Goal: Task Accomplishment & Management: Complete application form

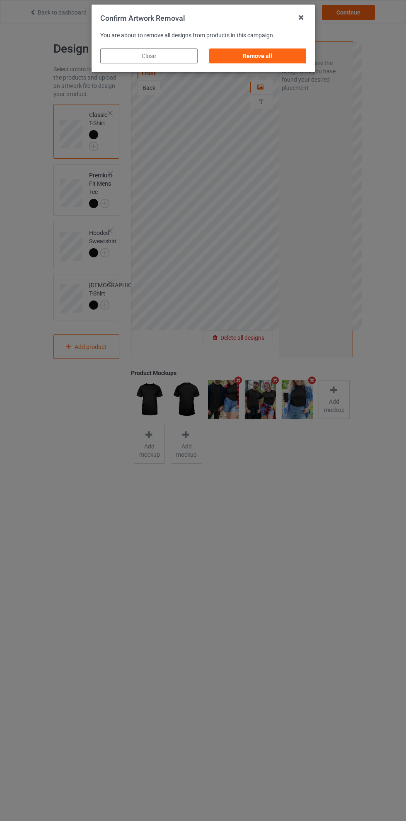
click at [286, 53] on div "Remove all" at bounding box center [257, 55] width 97 height 15
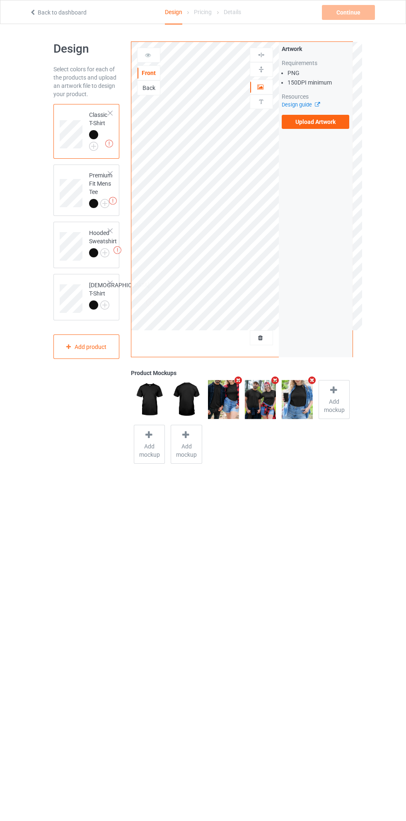
click at [327, 121] on label "Upload Artwork" at bounding box center [316, 122] width 68 height 14
click at [0, 0] on input "Upload Artwork" at bounding box center [0, 0] width 0 height 0
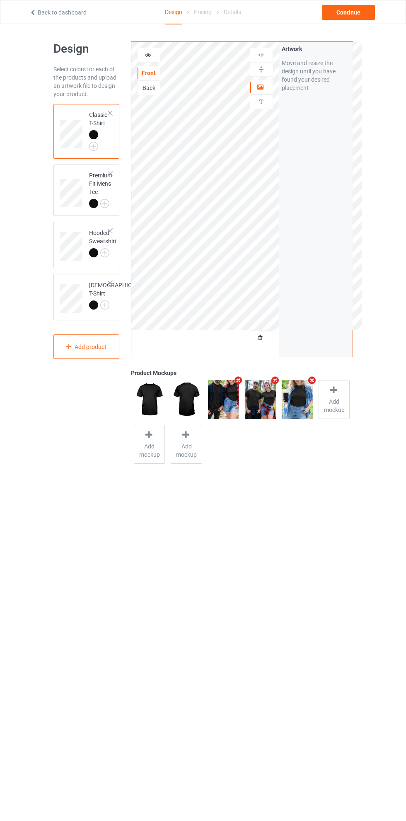
click at [270, 87] on div at bounding box center [261, 87] width 22 height 8
click at [267, 56] on div at bounding box center [261, 55] width 22 height 8
click at [261, 55] on img at bounding box center [261, 55] width 8 height 8
click at [148, 54] on icon at bounding box center [148, 54] width 7 height 6
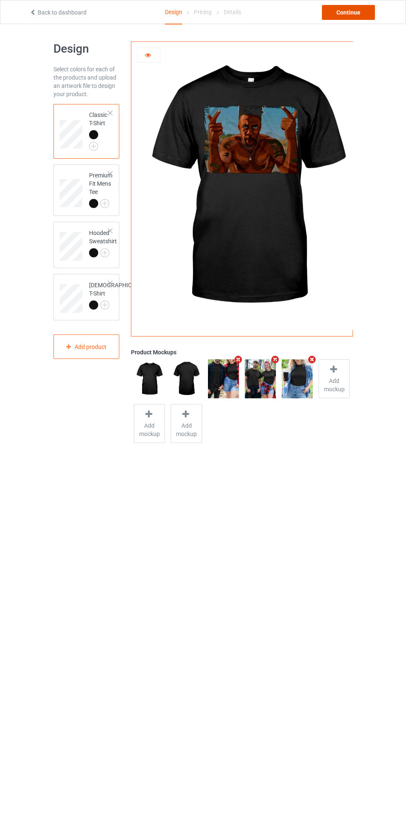
click at [353, 11] on div "Continue" at bounding box center [348, 12] width 53 height 15
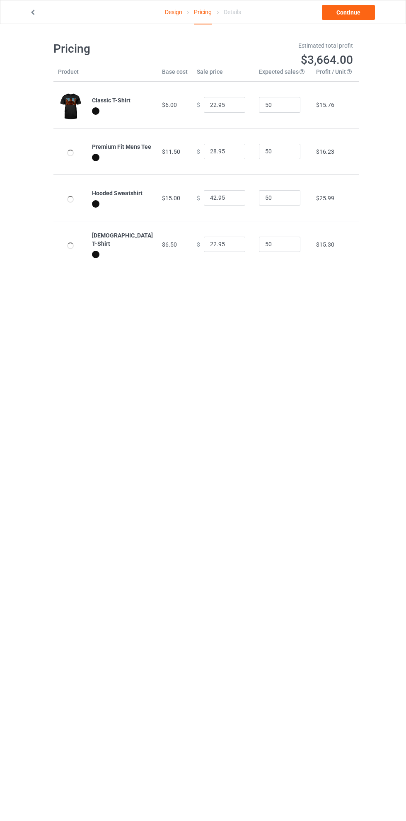
click at [362, 13] on link "Continue" at bounding box center [348, 12] width 53 height 15
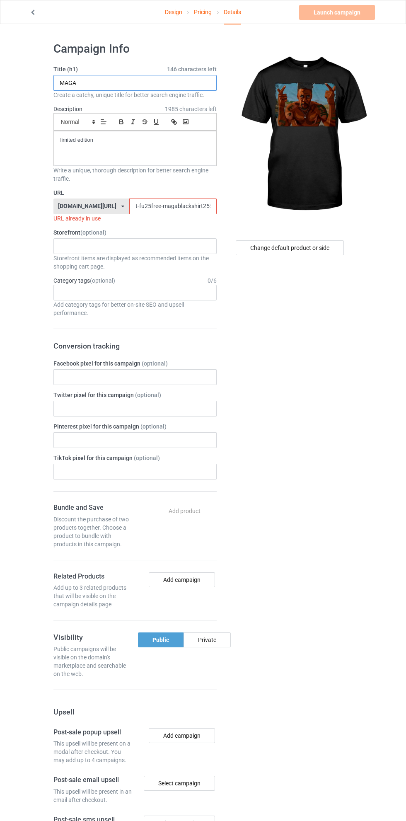
click at [143, 81] on input "MAGA" at bounding box center [134, 83] width 163 height 16
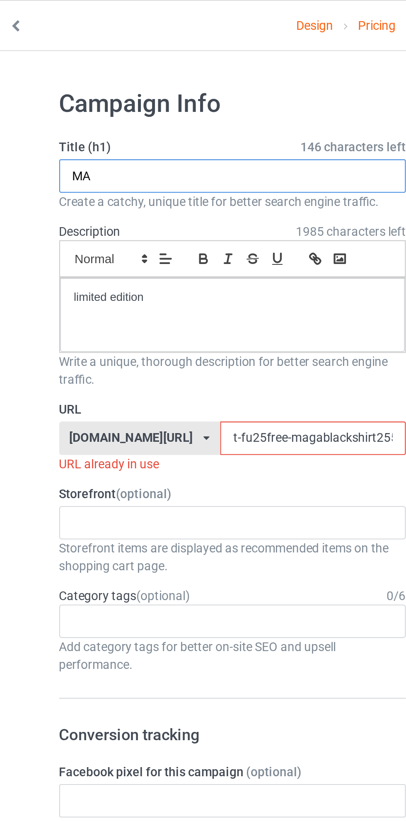
type input "M"
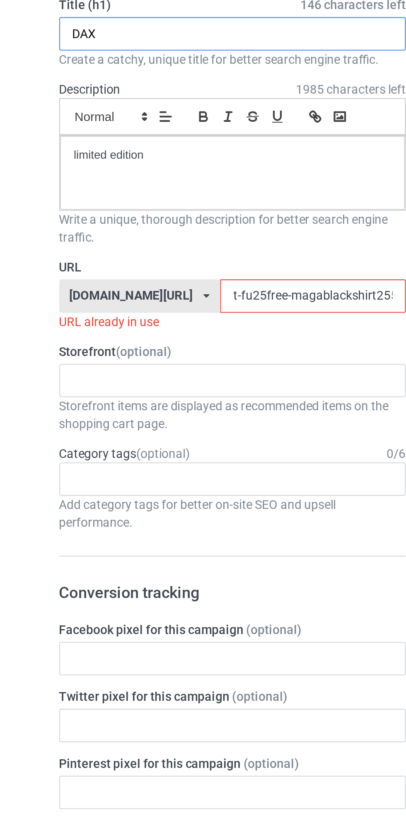
type input "DAX"
click at [158, 206] on input "t-fu25free-magablackshirt25597jklo0" at bounding box center [172, 207] width 87 height 16
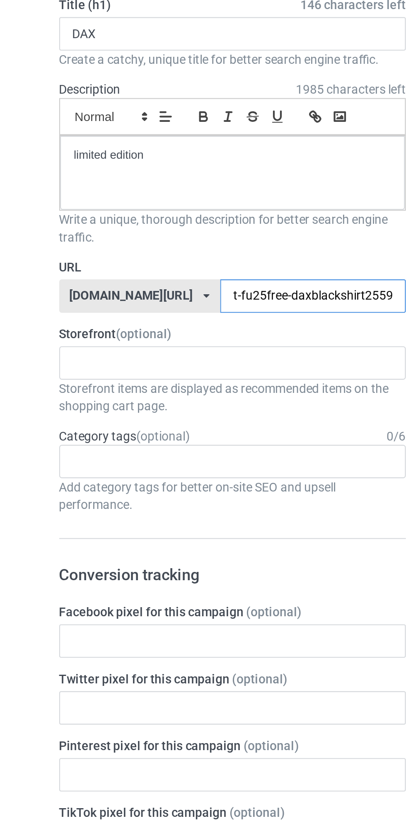
click at [179, 205] on input "t-fu25free-daxblackshirt25597jklo0" at bounding box center [172, 207] width 87 height 16
type input "t-fu25free-dax25597jklo0"
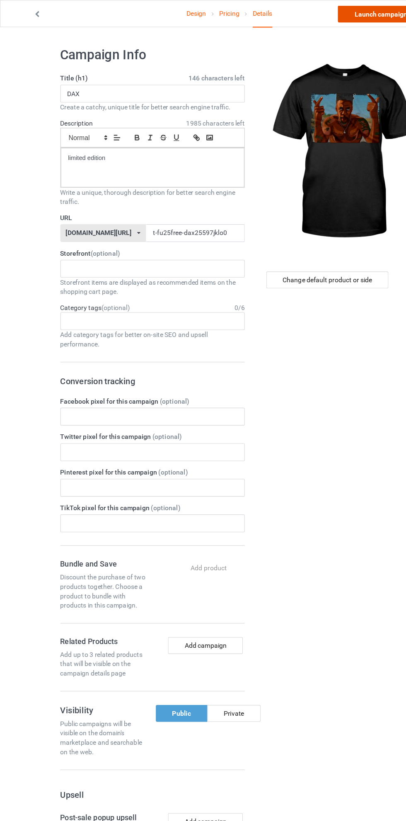
click at [342, 12] on link "Launch campaign" at bounding box center [337, 12] width 76 height 15
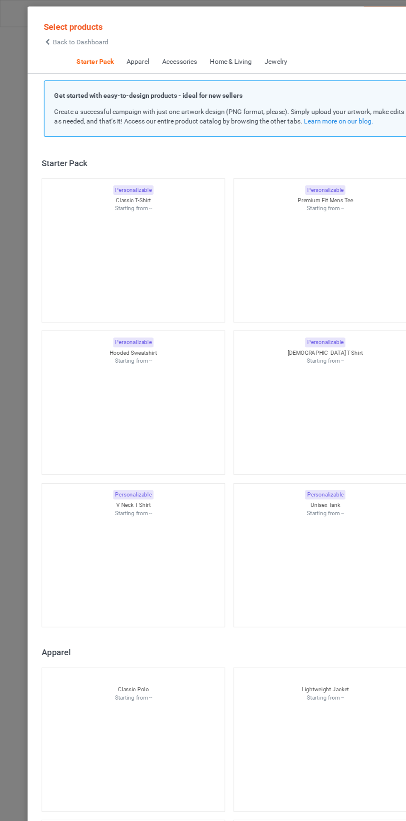
scroll to position [10, 0]
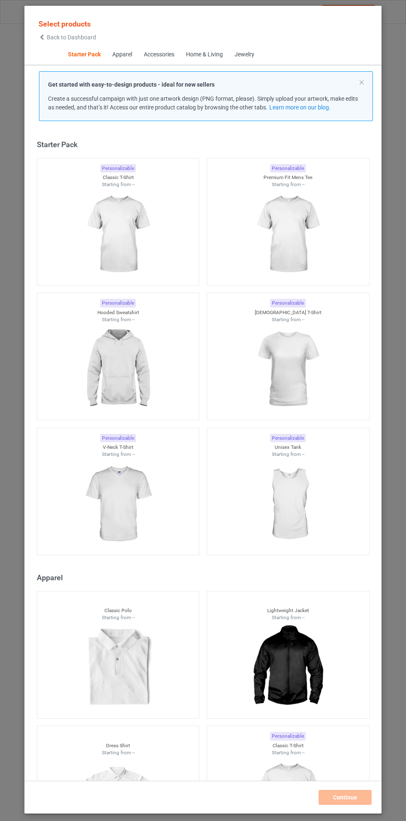
scroll to position [10, 0]
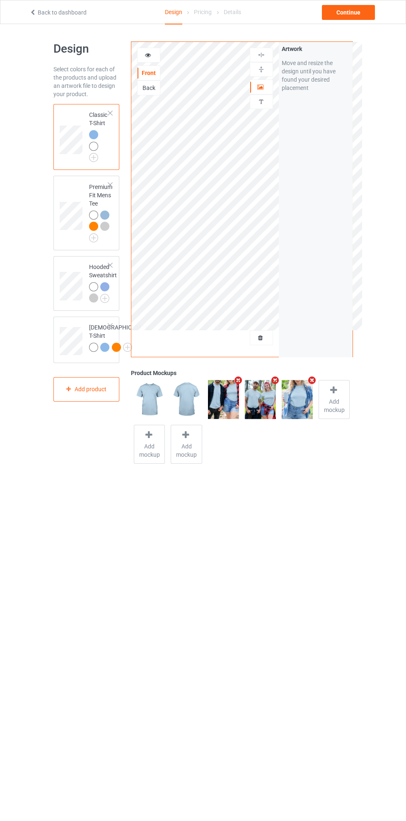
click at [0, 0] on img at bounding box center [0, 0] width 0 height 0
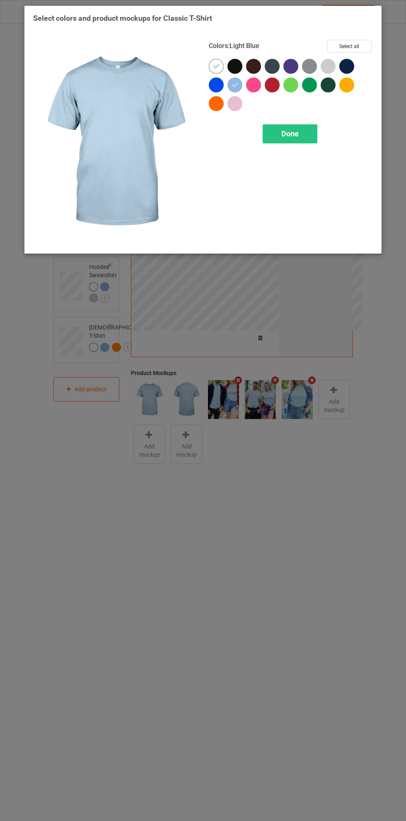
click at [304, 136] on div "Done" at bounding box center [290, 133] width 55 height 19
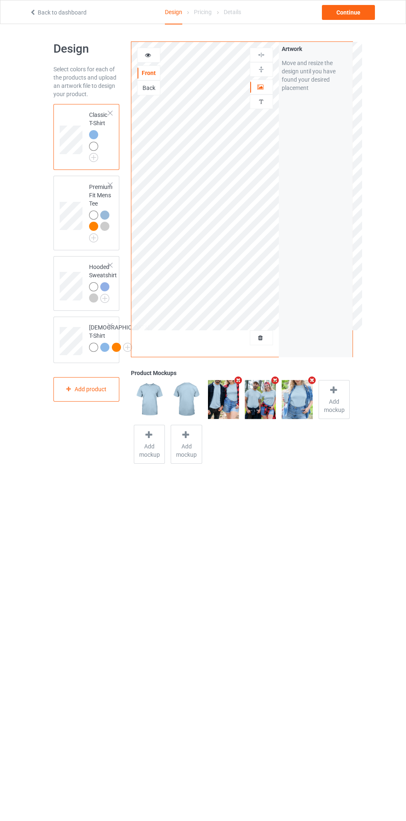
click at [0, 0] on img at bounding box center [0, 0] width 0 height 0
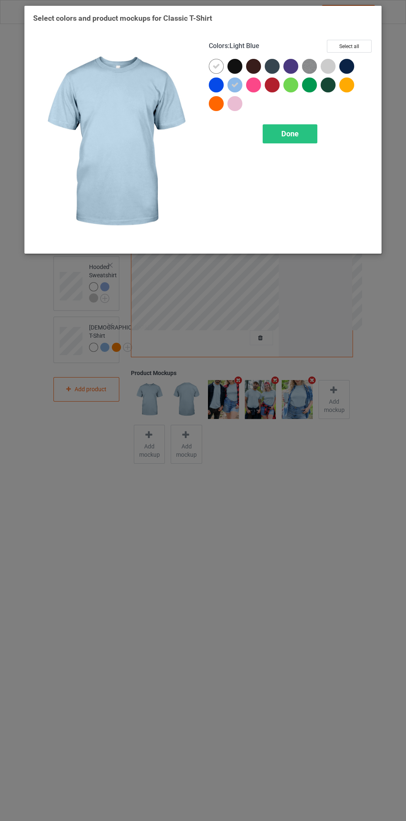
click at [276, 87] on div at bounding box center [272, 85] width 15 height 15
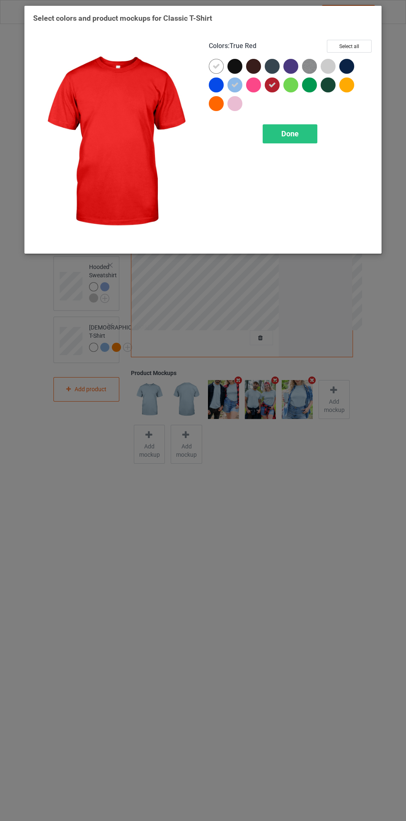
click at [332, 67] on div at bounding box center [328, 66] width 15 height 15
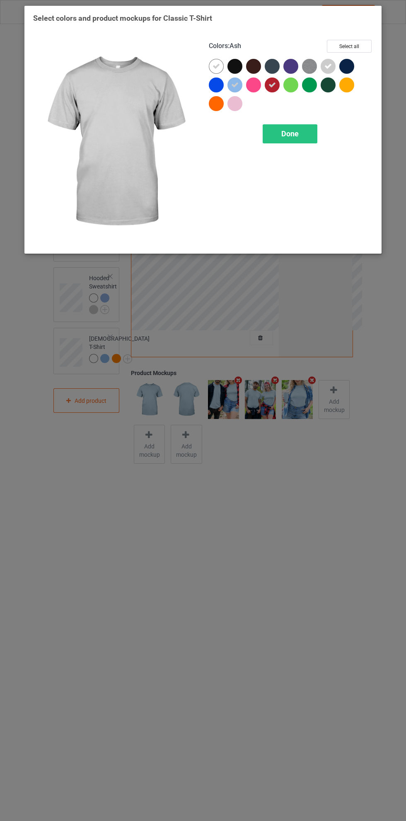
click at [349, 90] on div at bounding box center [346, 85] width 15 height 15
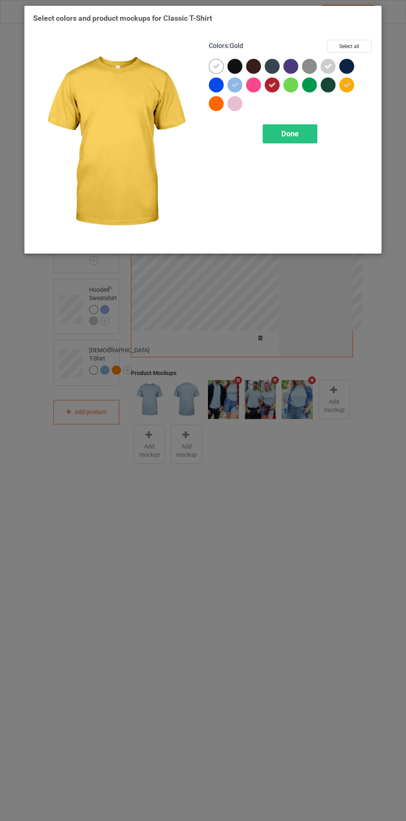
click at [347, 85] on icon at bounding box center [346, 84] width 7 height 7
click at [216, 105] on div at bounding box center [216, 103] width 15 height 15
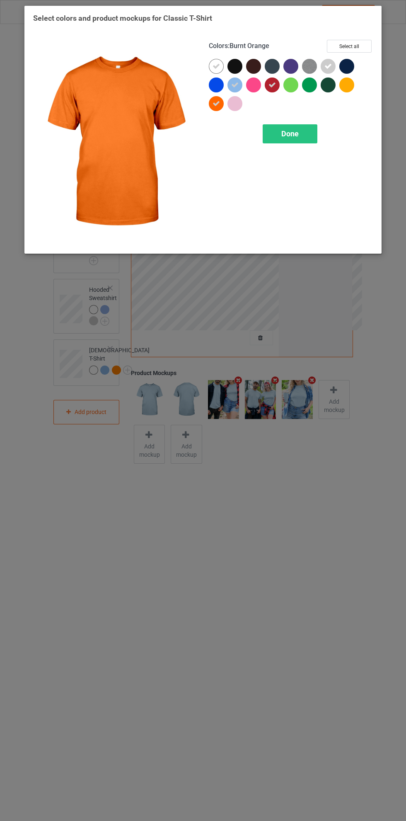
click at [310, 89] on div at bounding box center [309, 85] width 15 height 15
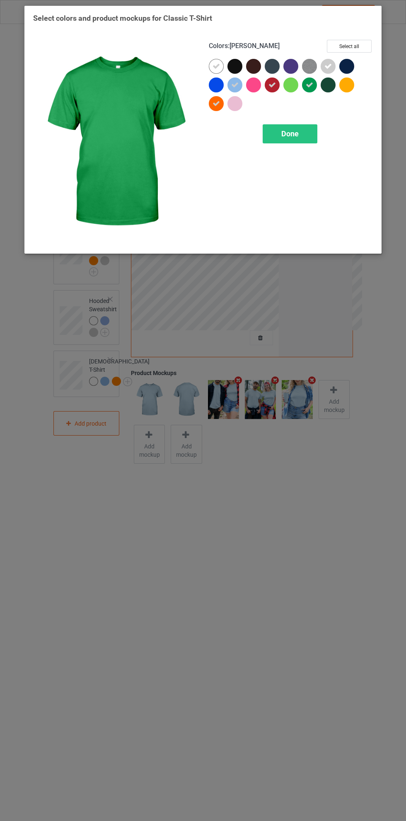
click at [302, 136] on div "Done" at bounding box center [290, 133] width 55 height 19
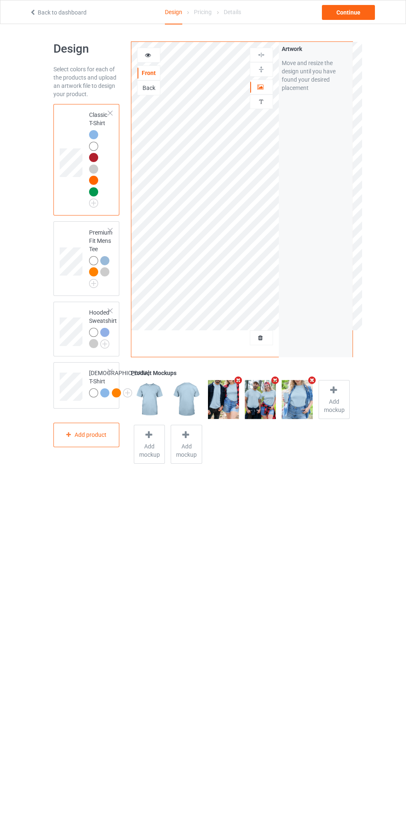
click at [97, 189] on div at bounding box center [93, 191] width 9 height 9
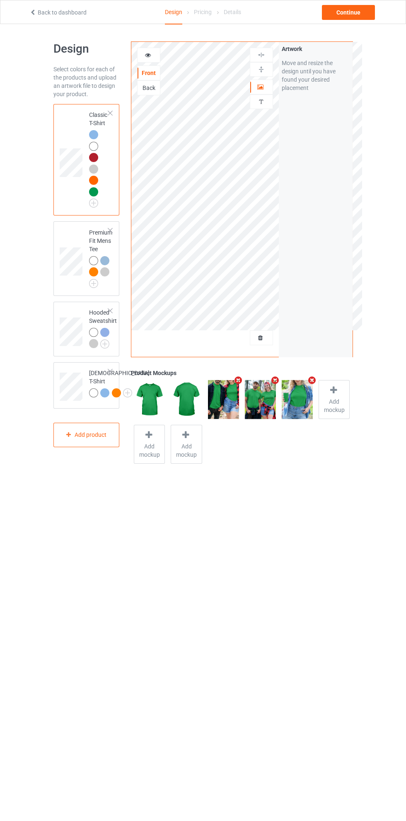
click at [0, 0] on img at bounding box center [0, 0] width 0 height 0
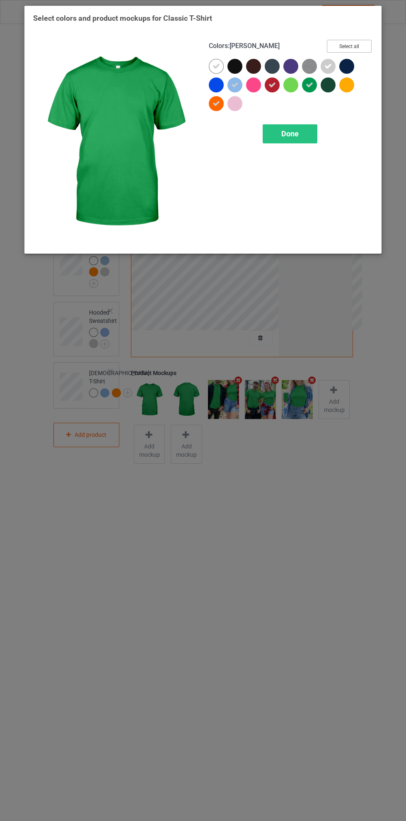
click at [356, 46] on button "Select all" at bounding box center [349, 46] width 45 height 13
click at [356, 46] on button "Reset to Default" at bounding box center [342, 46] width 60 height 13
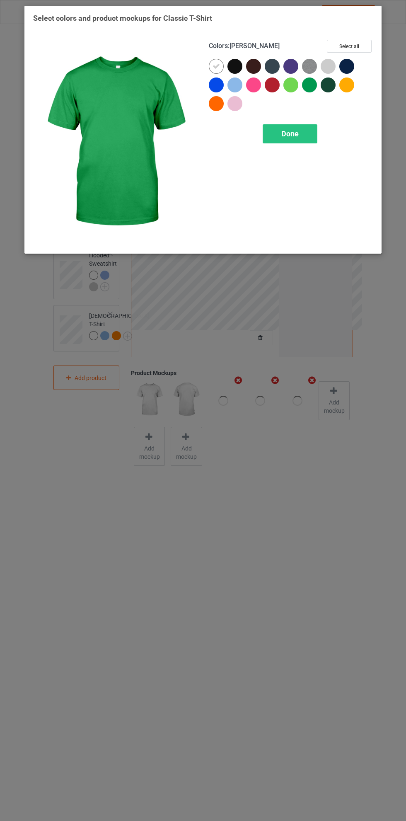
click at [233, 82] on div at bounding box center [235, 85] width 15 height 15
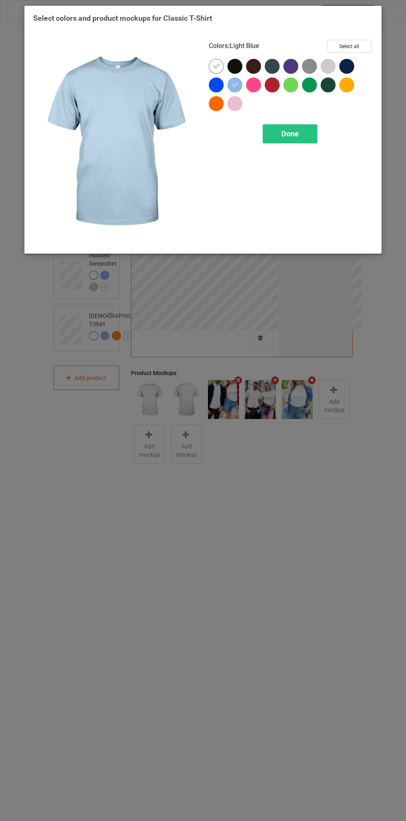
click at [213, 67] on icon at bounding box center [216, 66] width 7 height 7
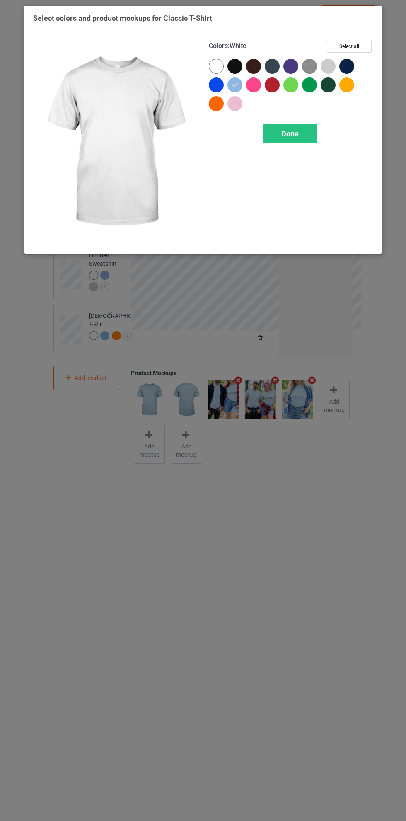
click at [213, 67] on div at bounding box center [216, 66] width 15 height 15
click at [290, 133] on span "Done" at bounding box center [289, 133] width 17 height 9
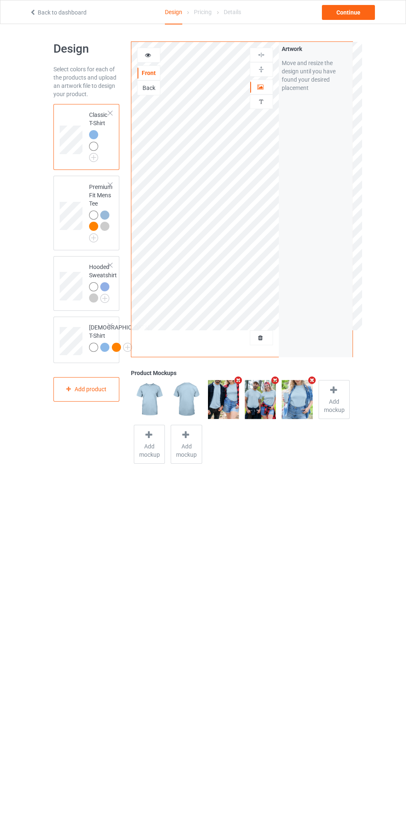
click at [354, 13] on div "Continue" at bounding box center [348, 12] width 53 height 15
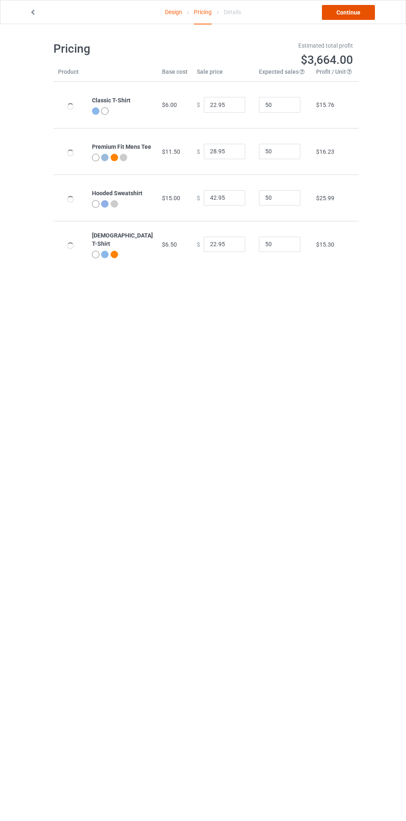
click at [362, 19] on link "Continue" at bounding box center [348, 12] width 53 height 15
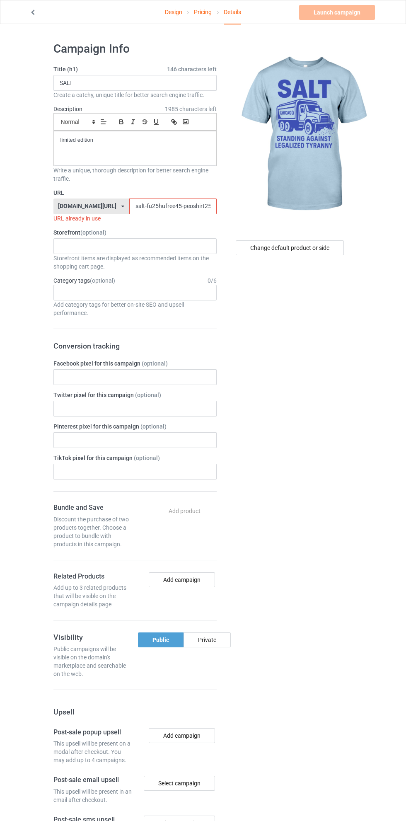
click at [146, 206] on input "salt-fu25hufree45-peoshirt25597jklo0" at bounding box center [172, 207] width 87 height 16
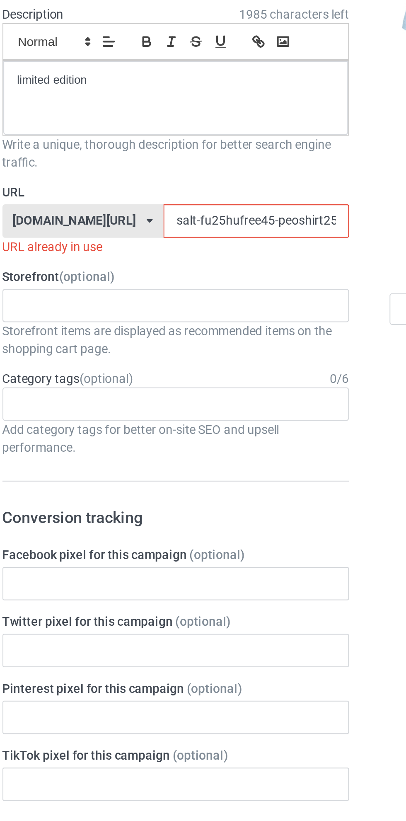
click at [129, 207] on input "salt-fu25hufree45-peoshirt25597jklo0" at bounding box center [172, 207] width 87 height 16
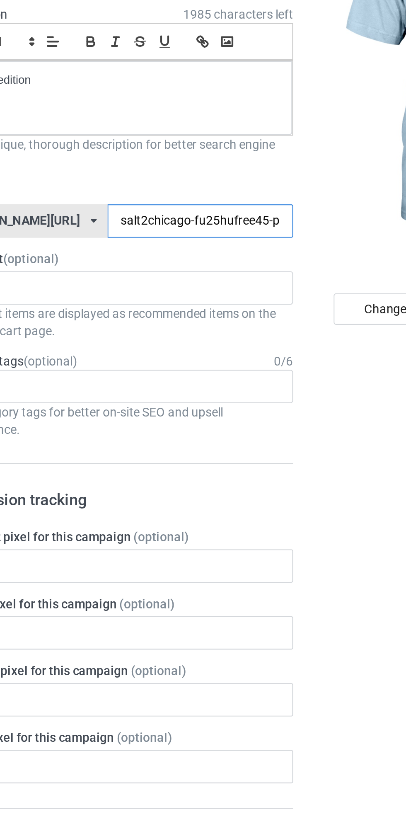
click at [197, 206] on input "salt2chicago-fu25hufree45-peoshirt25597jklo0" at bounding box center [172, 207] width 87 height 16
type input "salt2chicago-fu25hufree45-shirt25597jklo0"
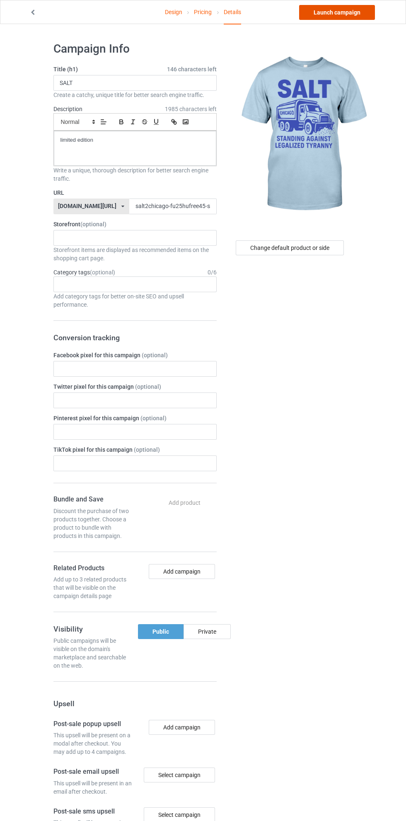
click at [350, 12] on link "Launch campaign" at bounding box center [337, 12] width 76 height 15
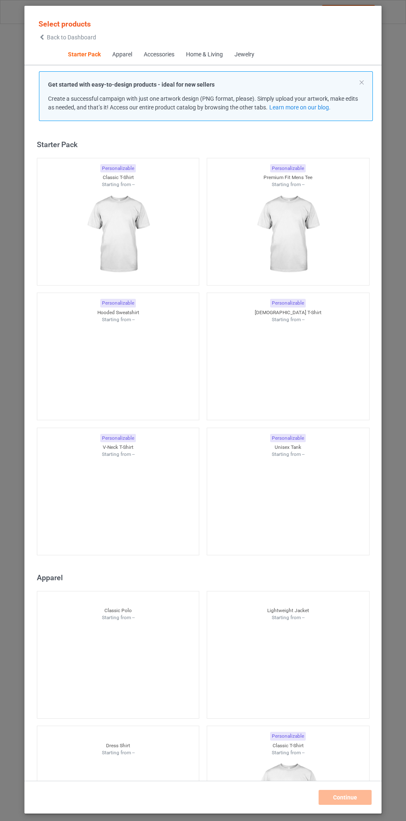
scroll to position [10, 0]
